Goal: Transaction & Acquisition: Purchase product/service

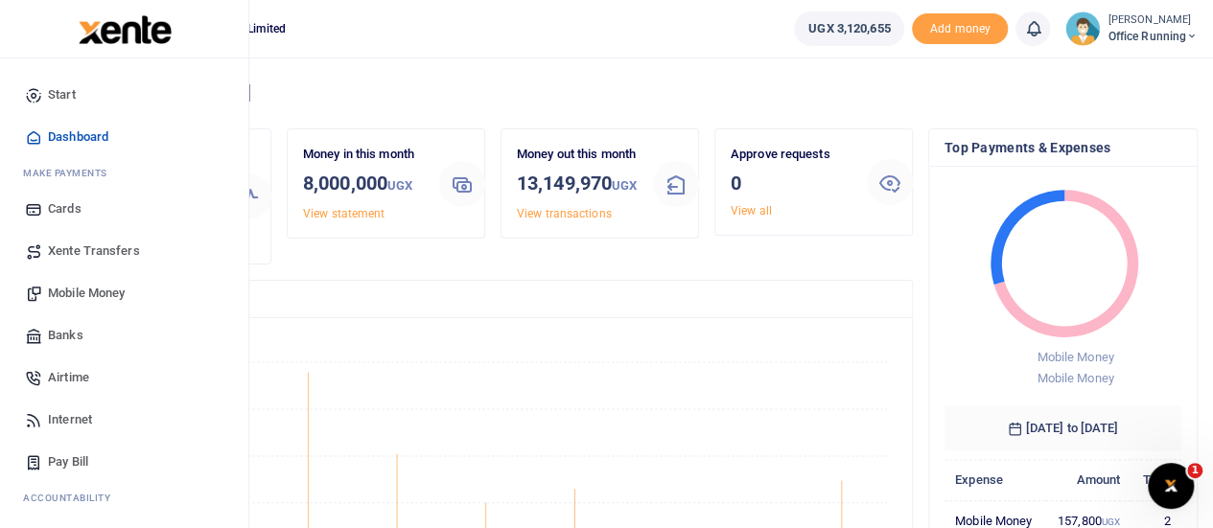
click at [81, 294] on span "Mobile Money" at bounding box center [86, 293] width 77 height 19
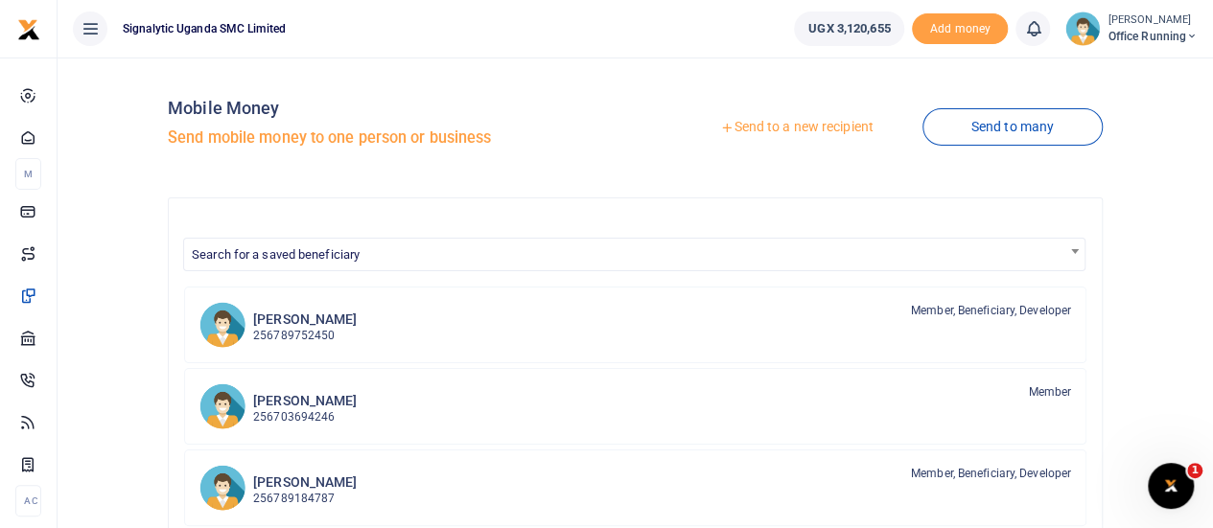
click at [804, 132] on link "Send to a new recipient" at bounding box center [796, 127] width 250 height 35
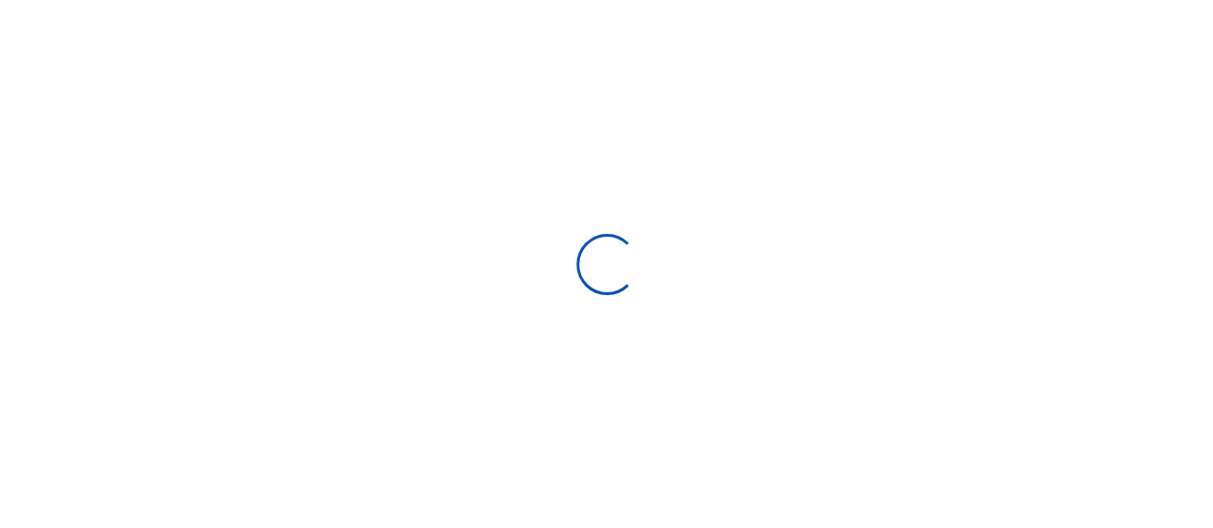
select select "Loading bundles"
select select
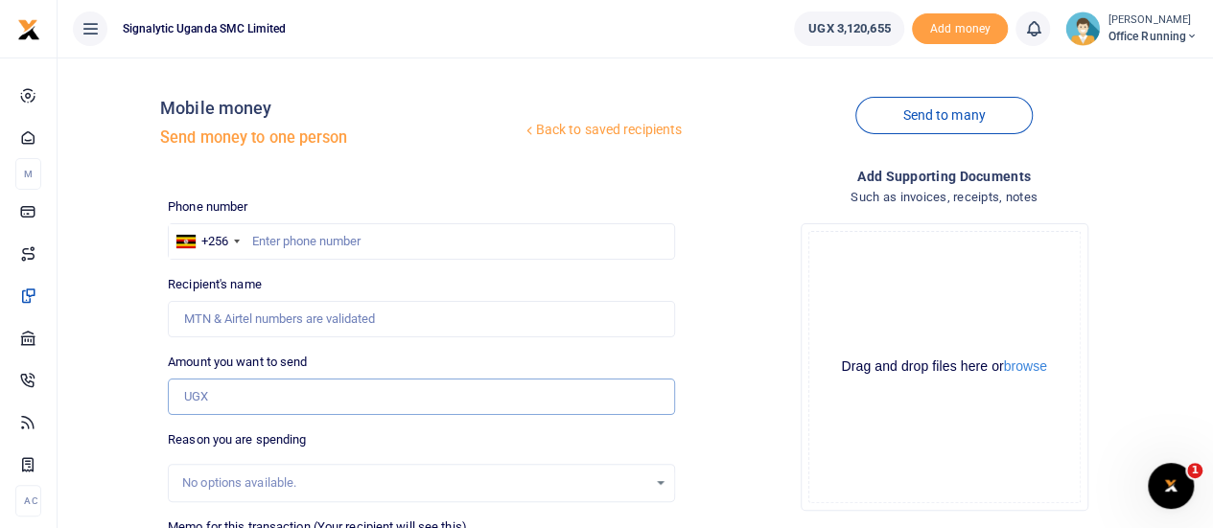
click at [232, 394] on input "Amount you want to send" at bounding box center [421, 397] width 507 height 36
type input "100,000"
click at [305, 237] on input "text" at bounding box center [421, 241] width 507 height 36
type input "772720969"
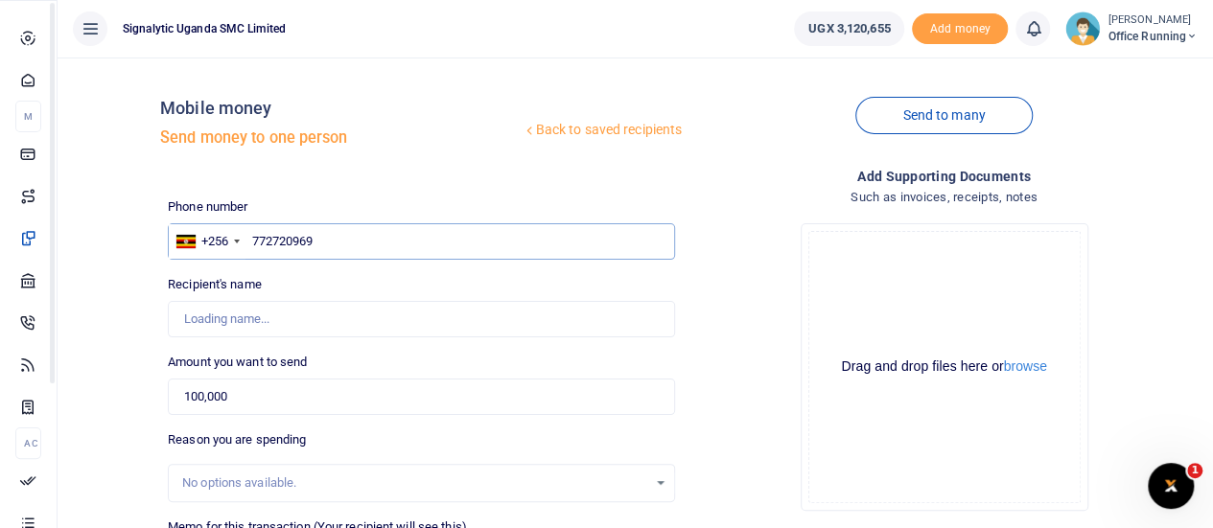
type input "Doreen Nanyonga"
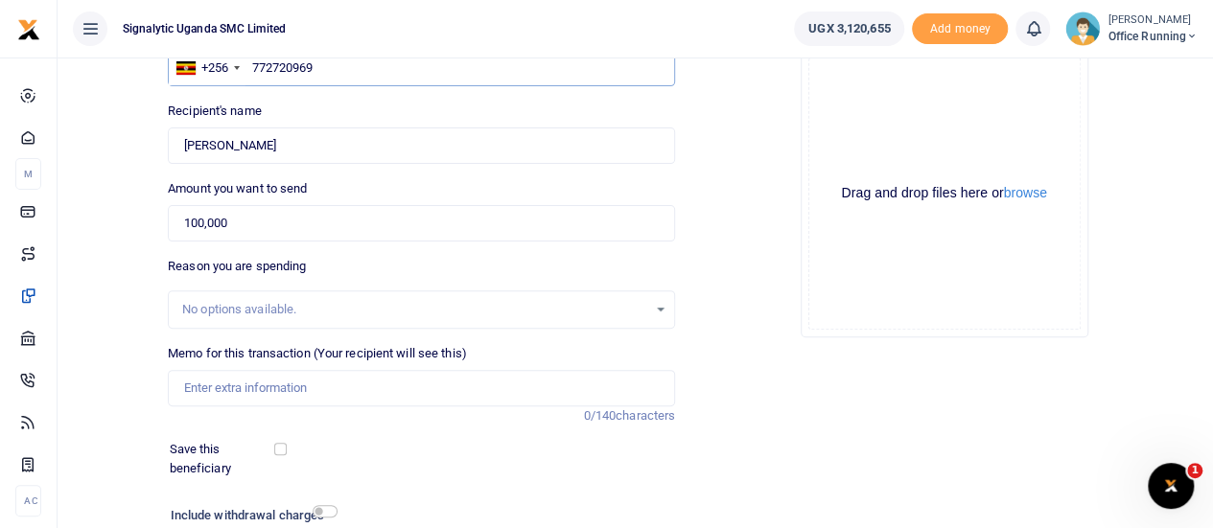
scroll to position [175, 0]
type input "772720969"
click at [278, 382] on input "Memo for this transaction (Your recipient will see this)" at bounding box center [421, 387] width 507 height 36
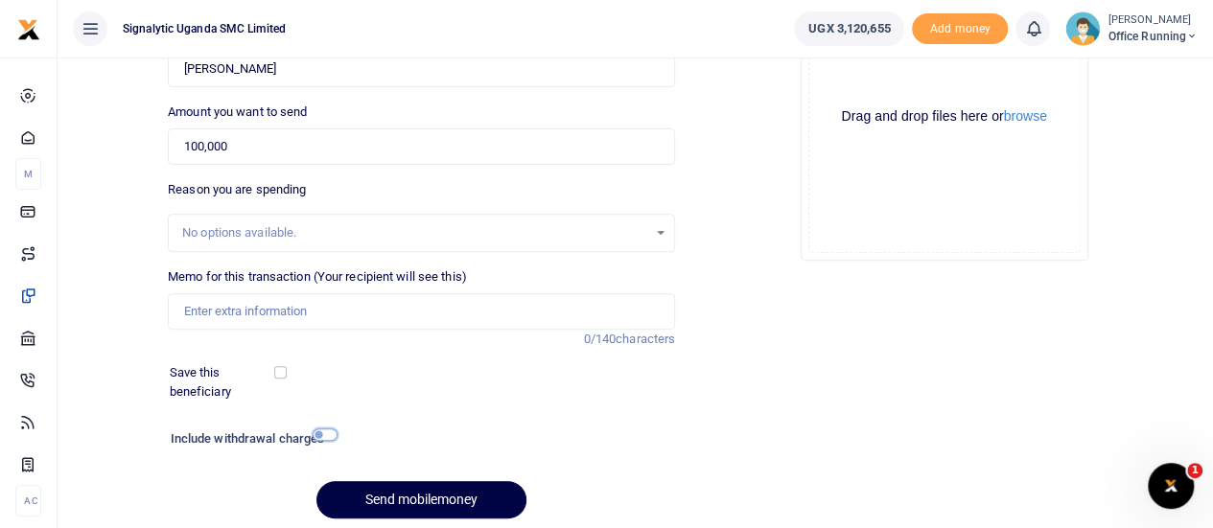
click at [322, 432] on input "checkbox" at bounding box center [325, 435] width 25 height 12
checkbox input "true"
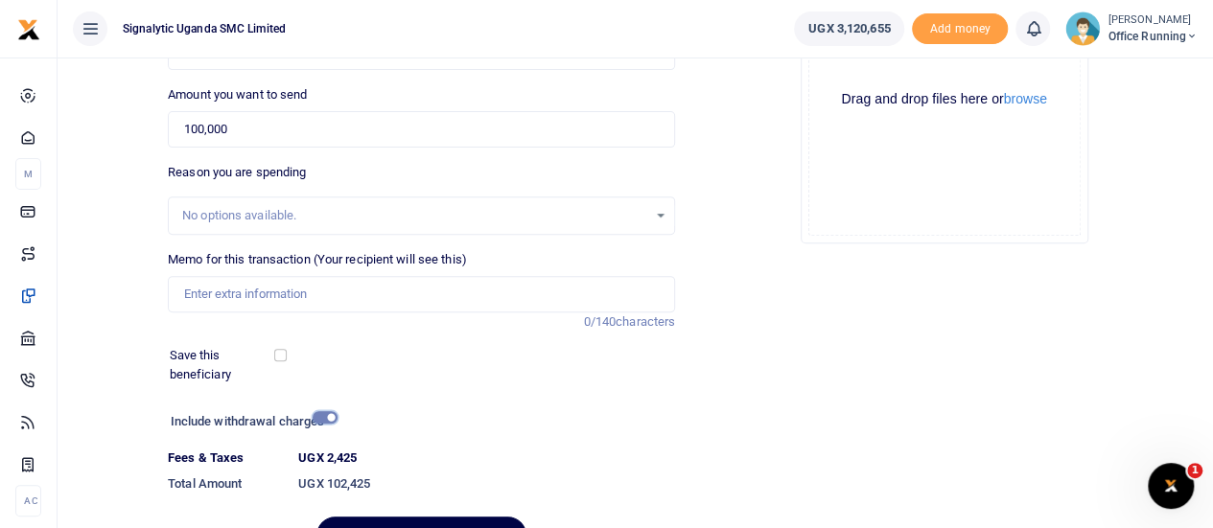
scroll to position [256, 0]
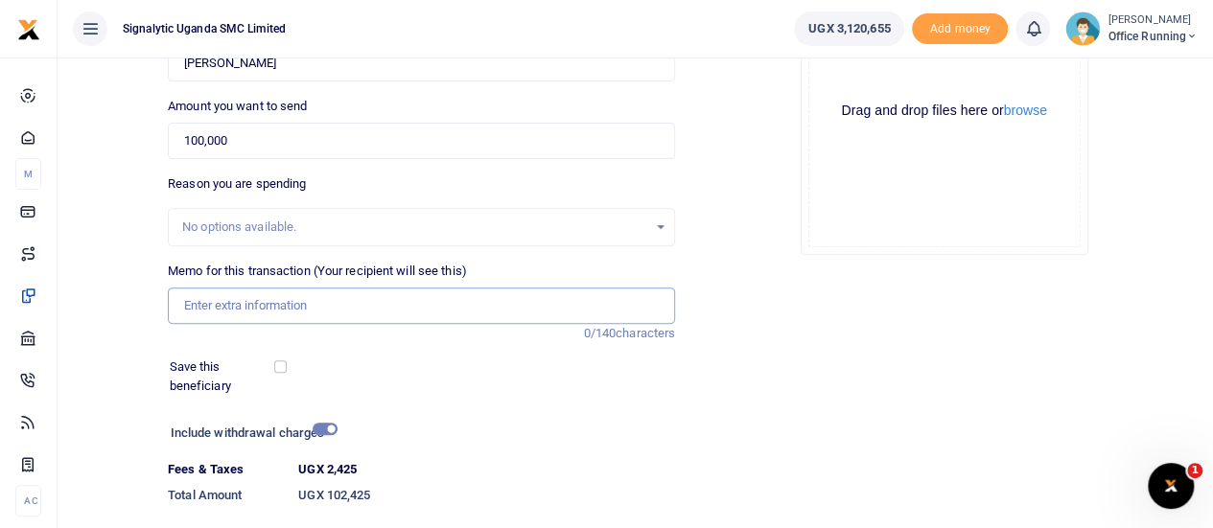
click at [265, 307] on input "Memo for this transaction (Your recipient will see this)" at bounding box center [421, 306] width 507 height 36
type input "g"
type input "GEN"
click at [1016, 374] on div "Add supporting Documents Such as invoices, receipts, notes Drop your files here…" at bounding box center [944, 245] width 523 height 671
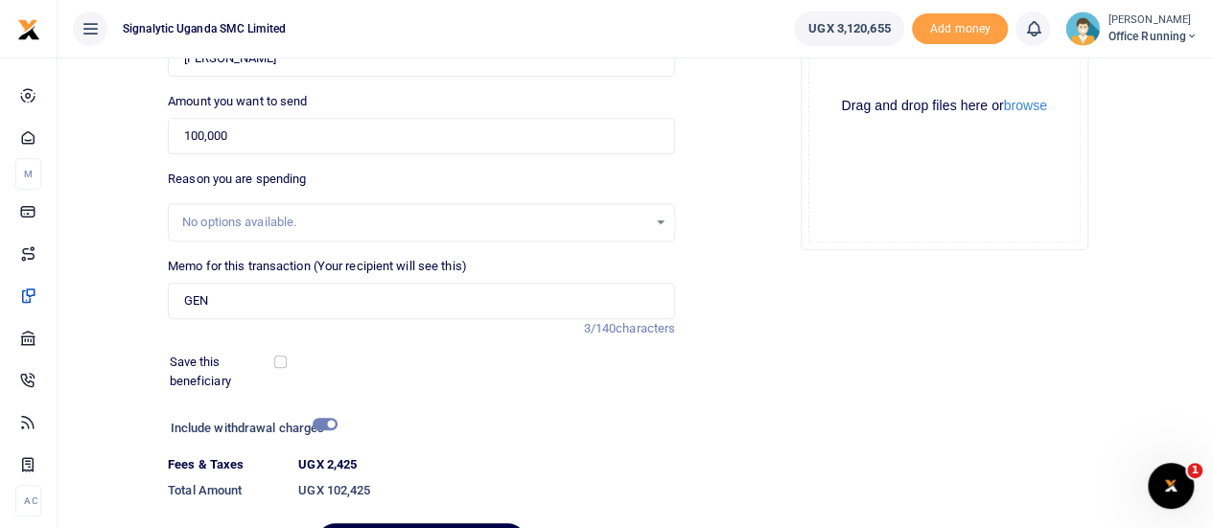
scroll to position [372, 0]
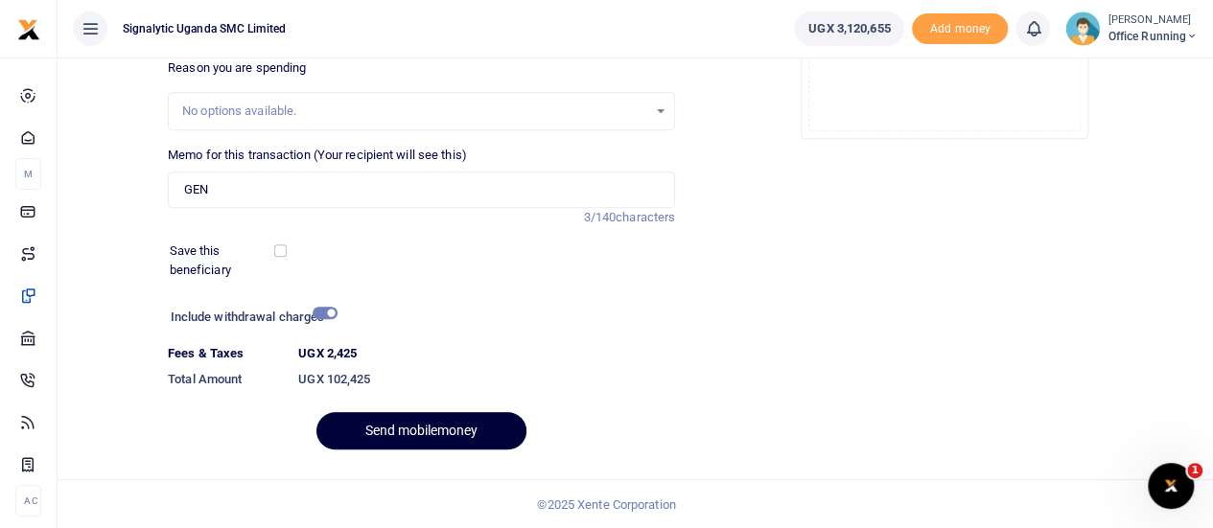
click at [417, 421] on button "Send mobilemoney" at bounding box center [421, 430] width 210 height 37
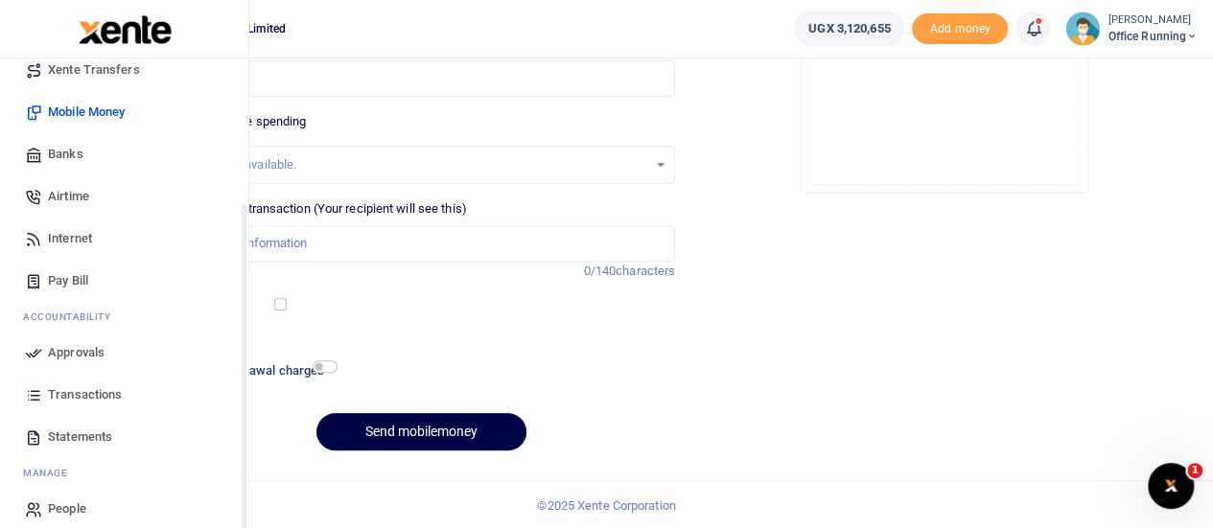
scroll to position [198, 0]
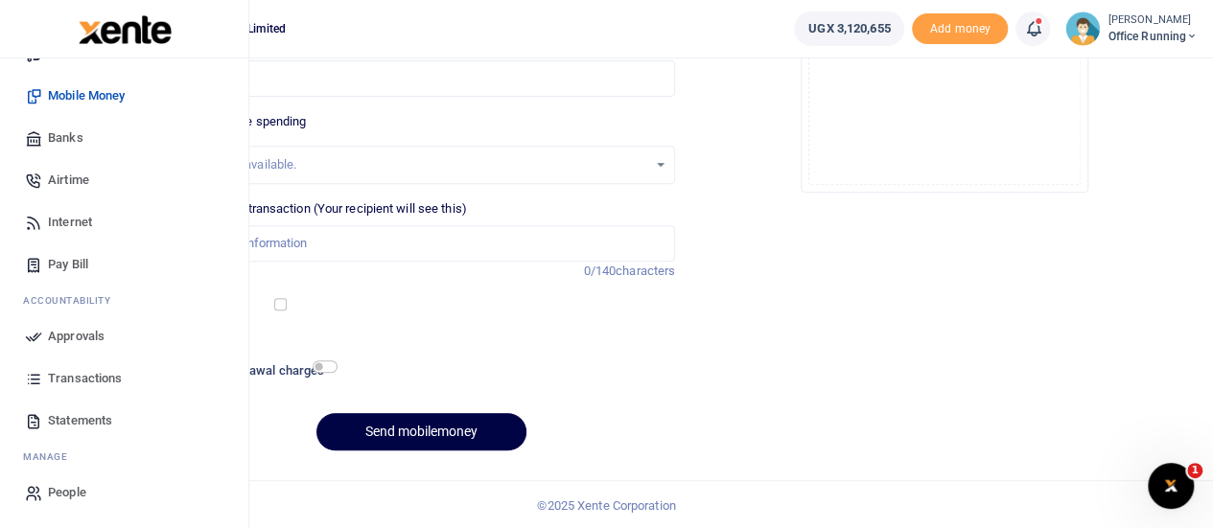
click at [79, 334] on span "Approvals" at bounding box center [76, 336] width 57 height 19
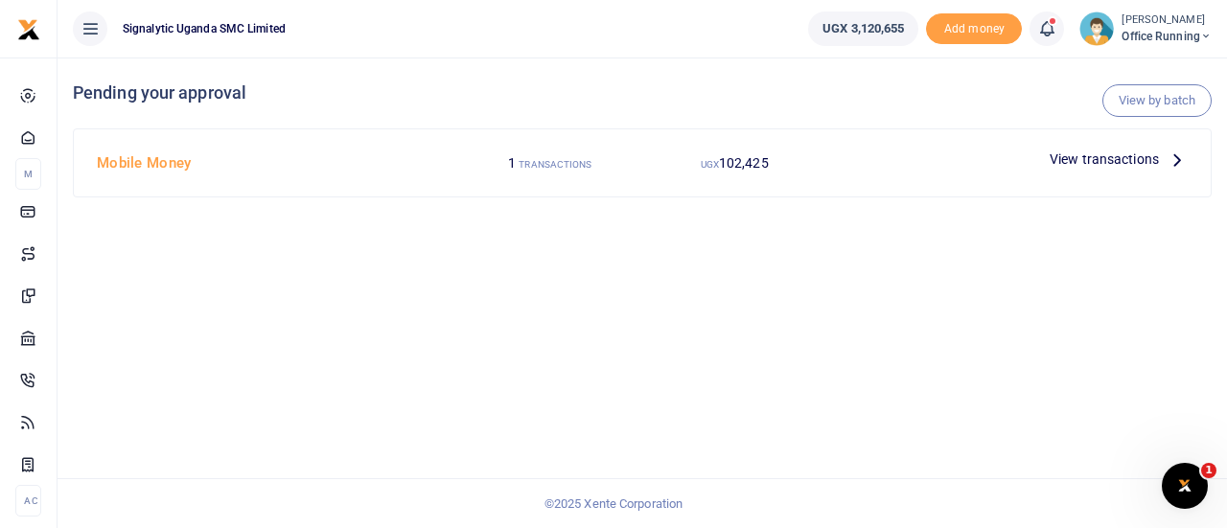
click at [1111, 164] on span "View transactions" at bounding box center [1104, 159] width 109 height 21
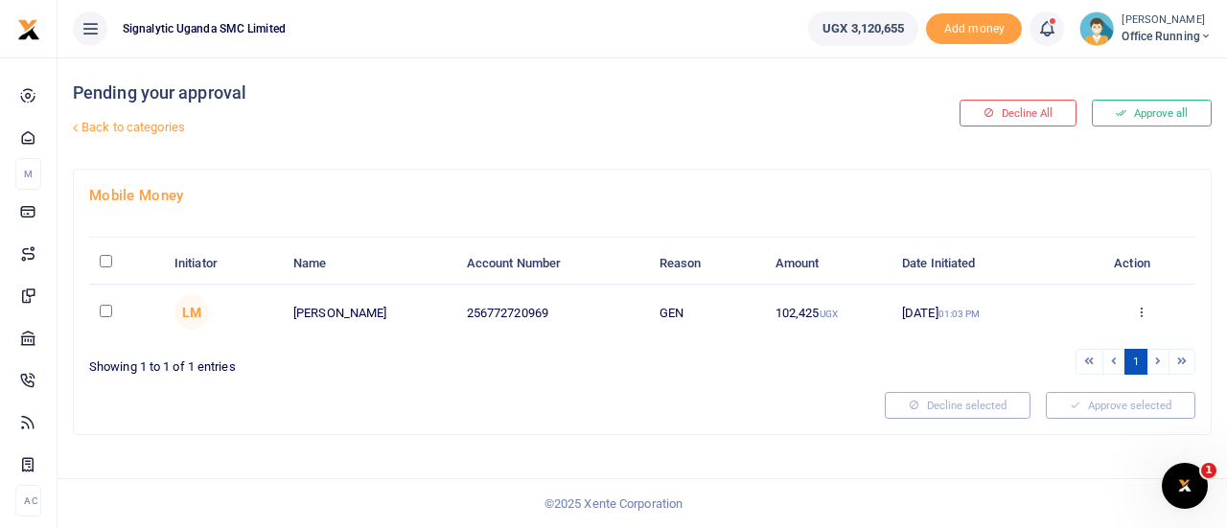
click at [1133, 305] on div "Approve Decline Details" at bounding box center [1141, 313] width 87 height 19
click at [1147, 308] on div "Approve Decline Details" at bounding box center [1141, 313] width 87 height 19
click at [1147, 308] on icon at bounding box center [1141, 311] width 12 height 13
click at [1072, 336] on link "Approve" at bounding box center [1072, 343] width 152 height 27
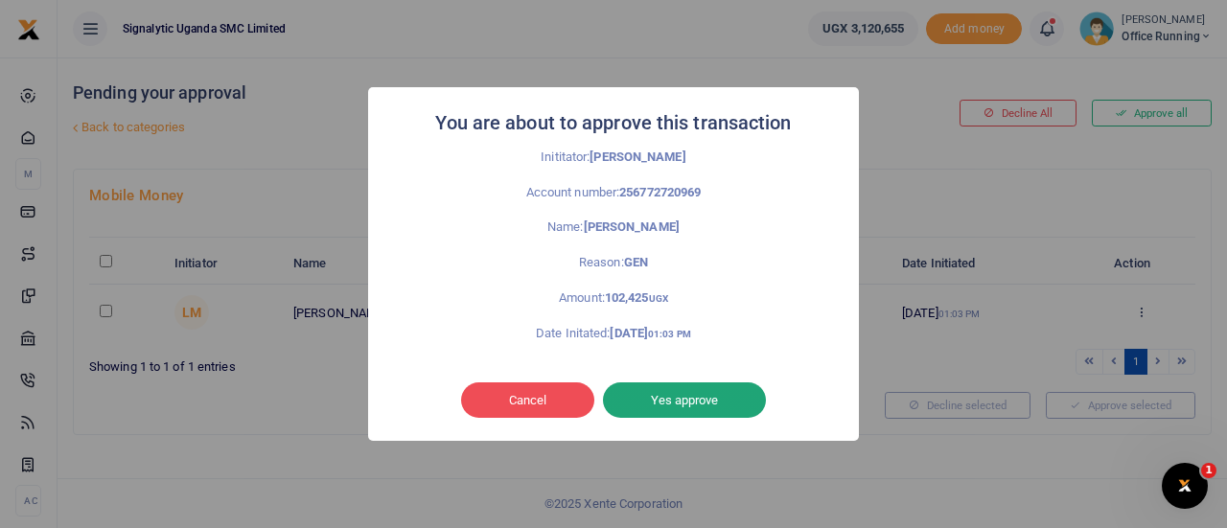
click at [675, 404] on button "Yes approve" at bounding box center [684, 401] width 163 height 36
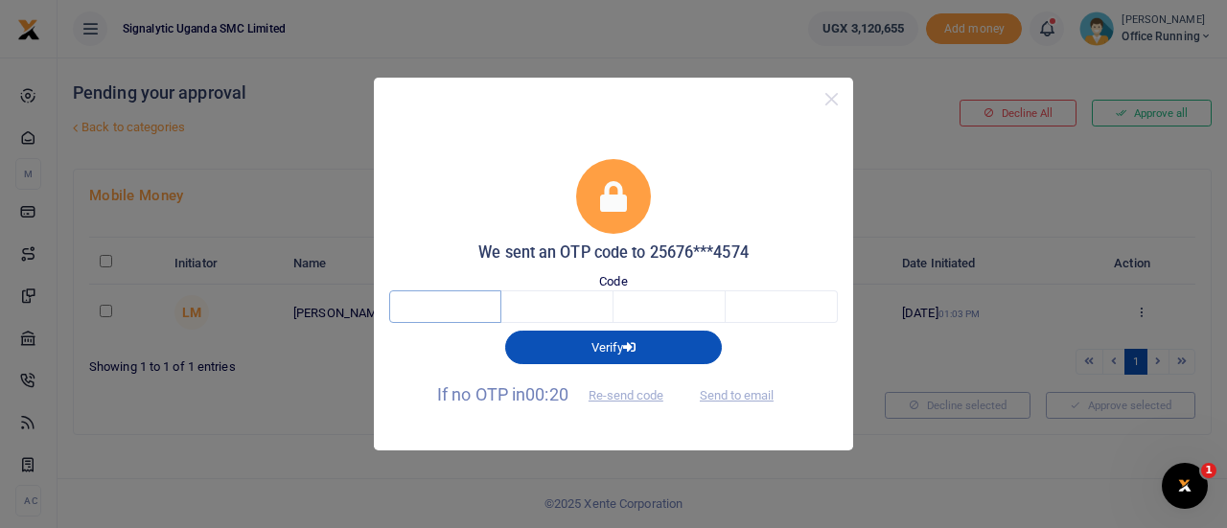
click at [433, 293] on input "text" at bounding box center [445, 307] width 112 height 33
type input "7"
type input "6"
type input "7"
type input "6"
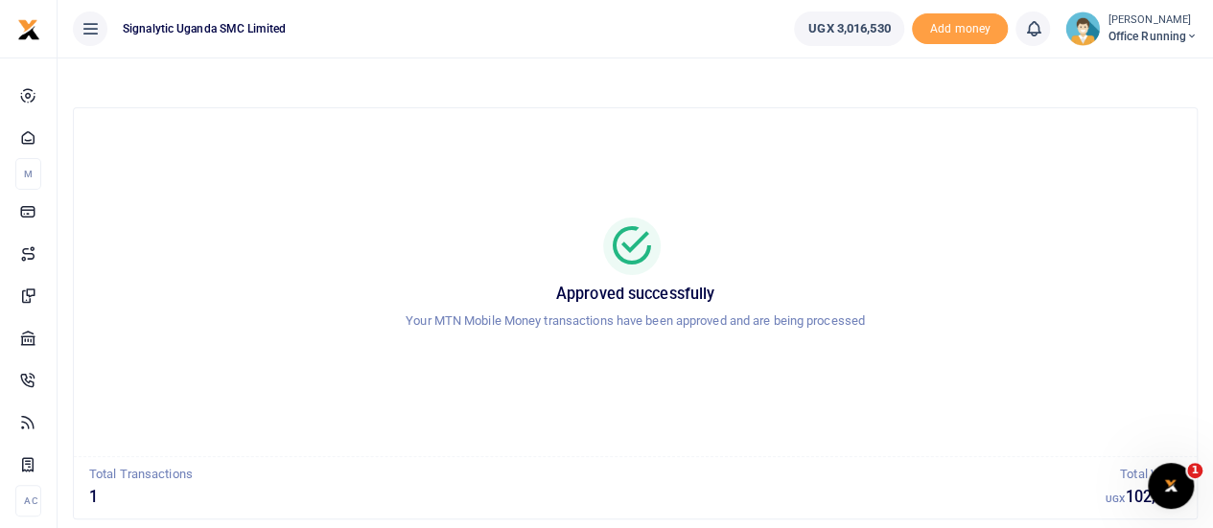
scroll to position [110, 0]
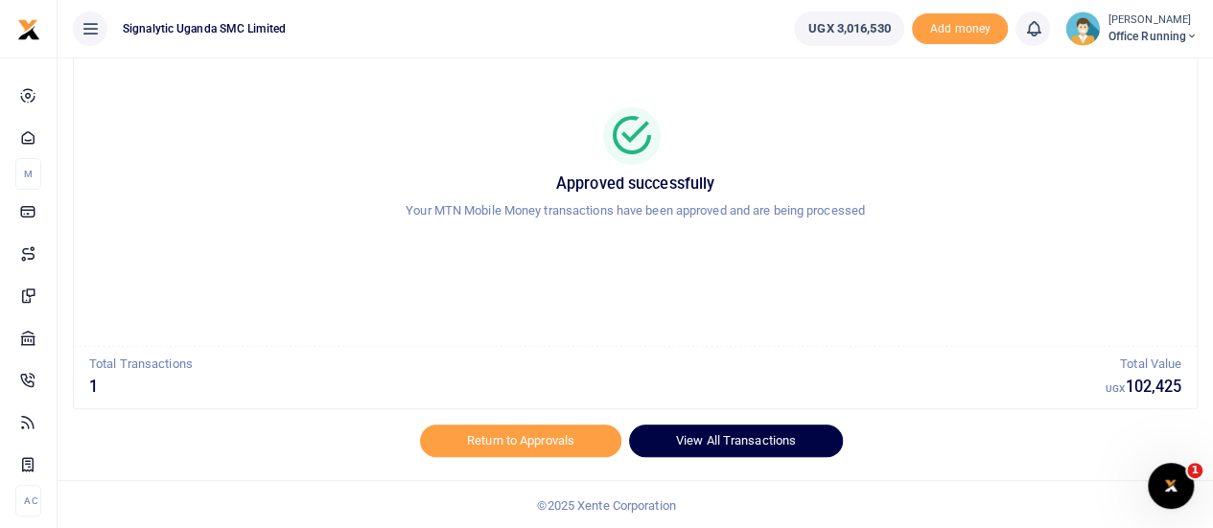
click at [735, 437] on link "View All Transactions" at bounding box center [736, 441] width 214 height 33
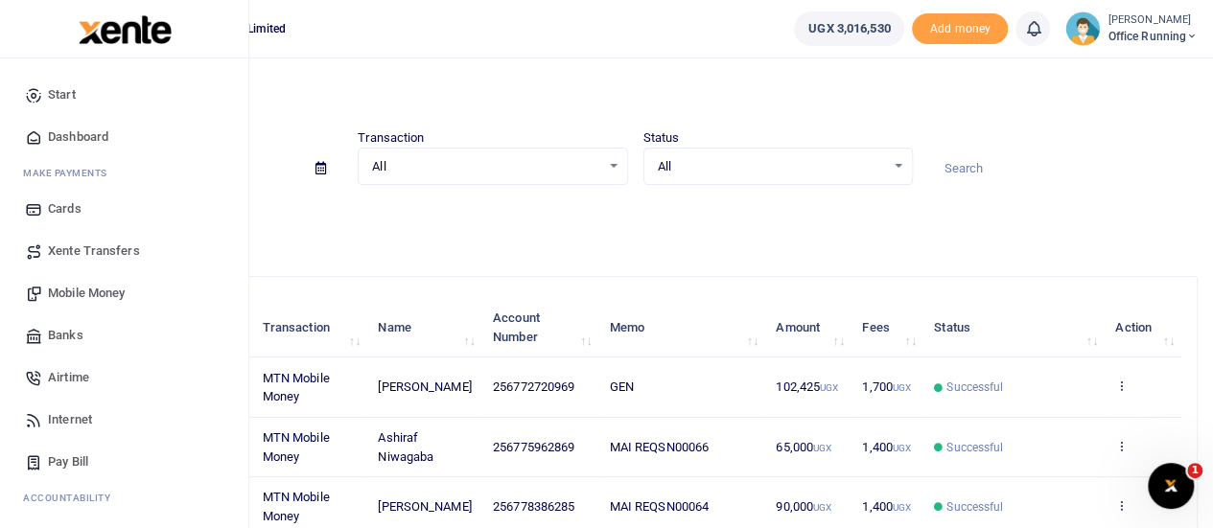
scroll to position [198, 0]
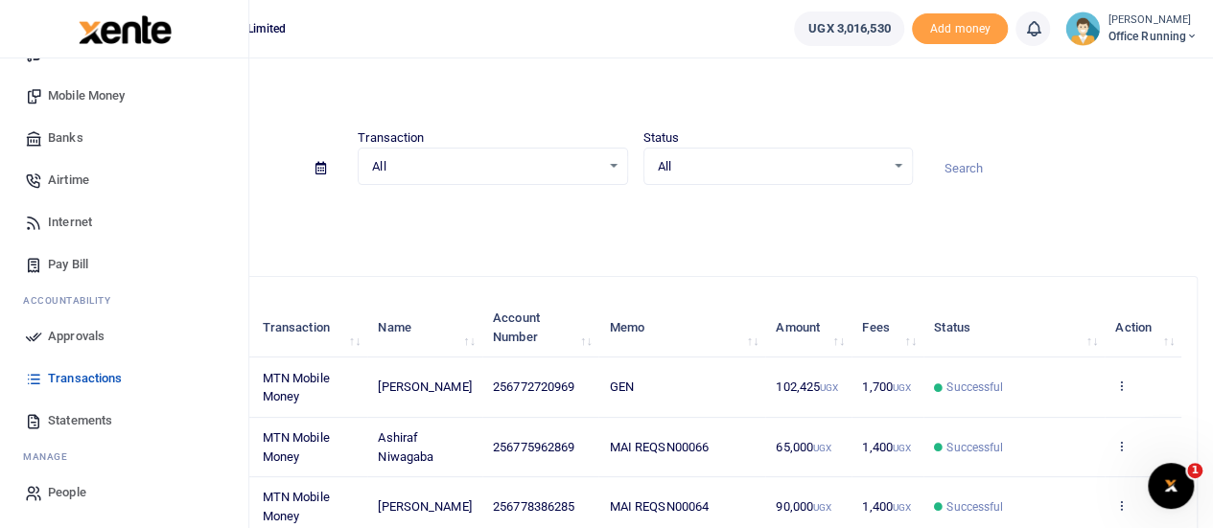
click at [82, 377] on span "Transactions" at bounding box center [85, 378] width 74 height 19
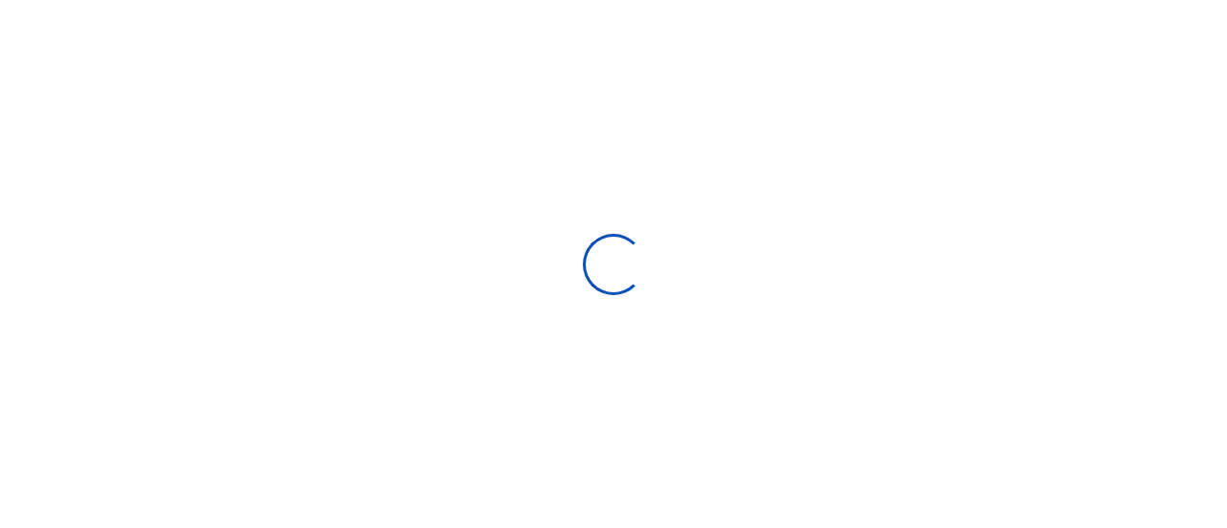
select select
type input "[DATE] - [DATE]"
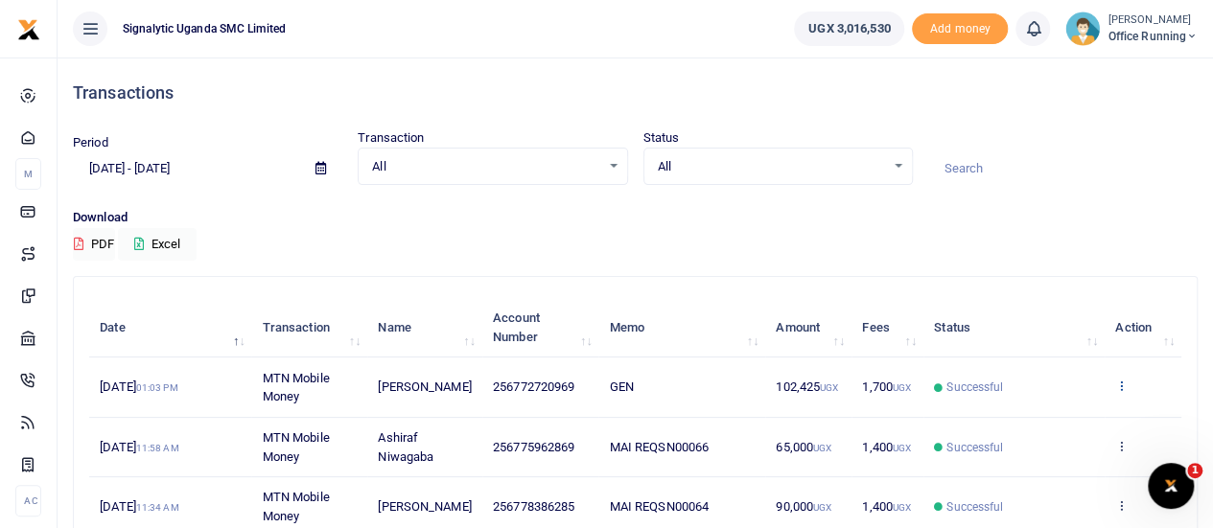
click at [1120, 380] on icon at bounding box center [1121, 385] width 12 height 13
click at [1033, 422] on link "View details" at bounding box center [1052, 419] width 152 height 27
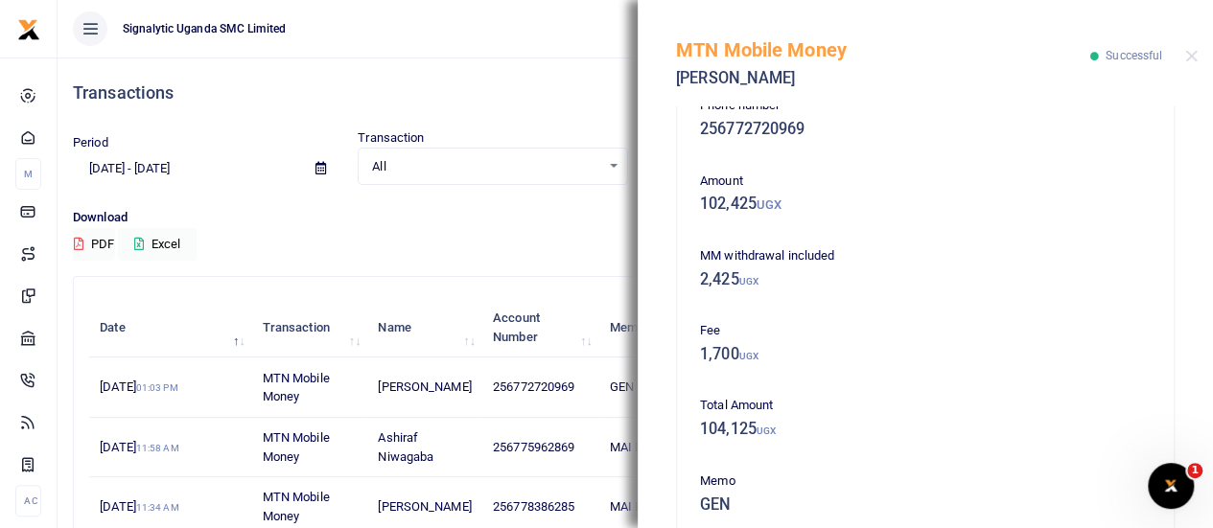
scroll to position [36, 0]
click at [455, 232] on div "Download PDF Excel" at bounding box center [635, 234] width 1125 height 53
click at [1187, 58] on button "Close" at bounding box center [1191, 56] width 12 height 12
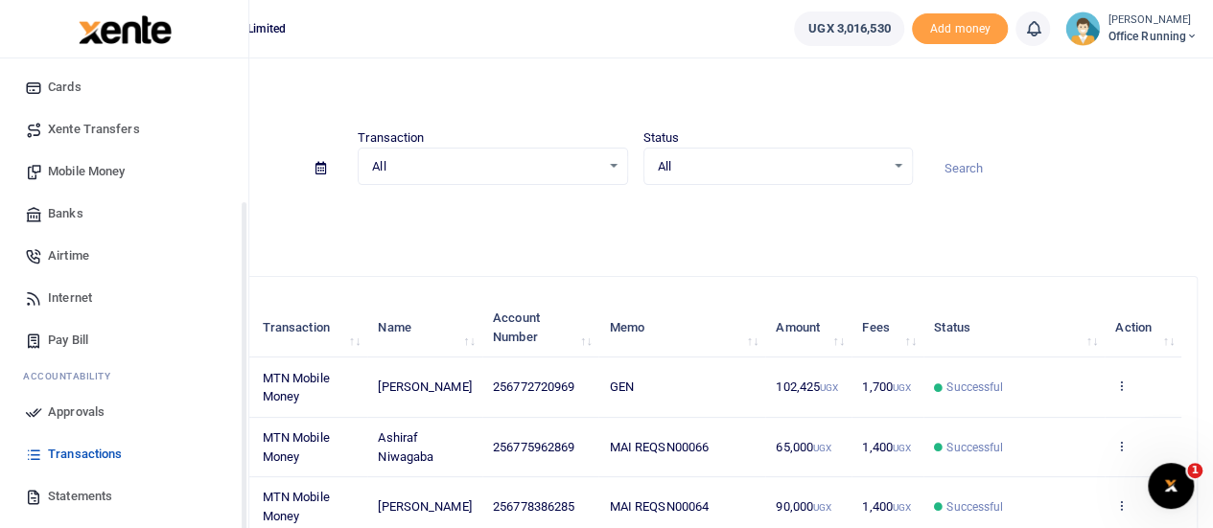
scroll to position [198, 0]
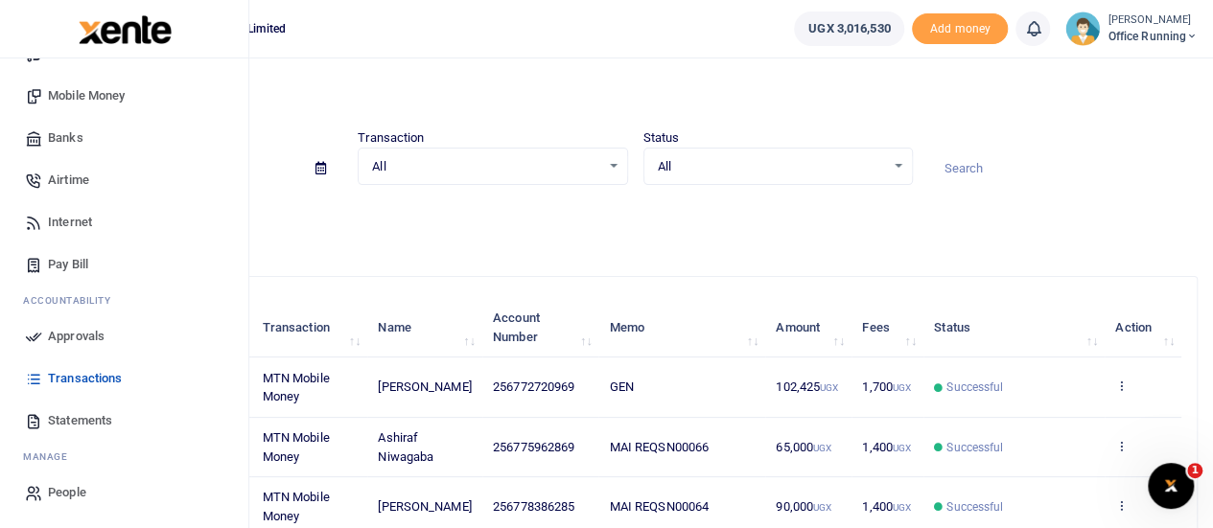
click at [86, 370] on span "Transactions" at bounding box center [85, 378] width 74 height 19
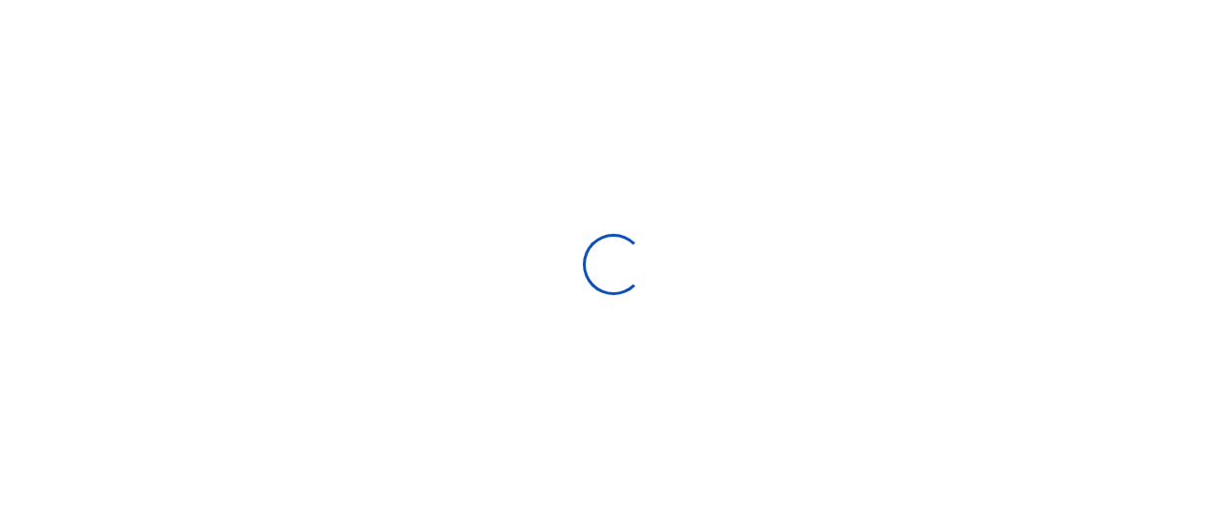
select select
type input "[DATE] - [DATE]"
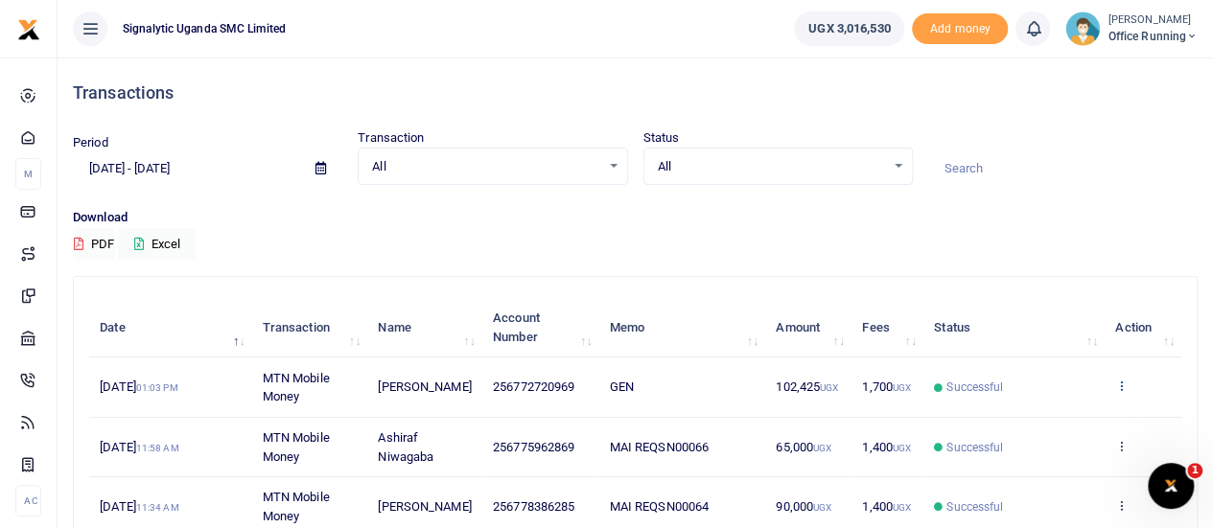
click at [1118, 383] on icon at bounding box center [1121, 385] width 12 height 13
